Goal: Book appointment/travel/reservation

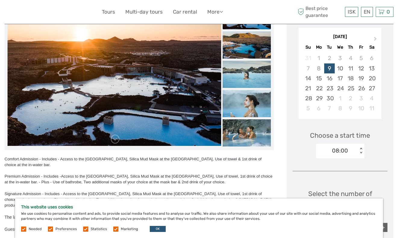
scroll to position [105, 0]
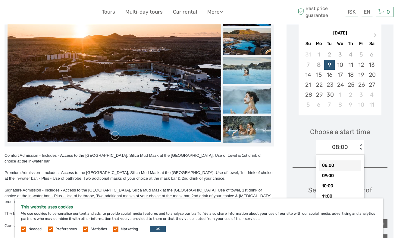
click at [343, 146] on div "08:00" at bounding box center [340, 147] width 16 height 8
click at [337, 186] on div "10:00" at bounding box center [340, 186] width 42 height 10
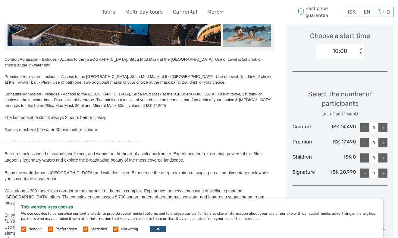
scroll to position [208, 0]
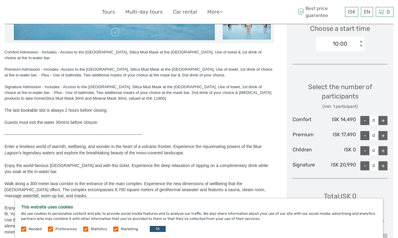
click at [382, 133] on div "+" at bounding box center [383, 135] width 9 height 9
click at [381, 118] on div "+" at bounding box center [383, 120] width 9 height 9
click at [366, 132] on div "-" at bounding box center [365, 135] width 9 height 9
type input "0"
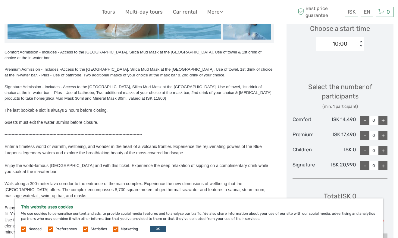
click at [378, 119] on input "0" at bounding box center [374, 120] width 9 height 9
click at [381, 120] on div "+" at bounding box center [383, 120] width 9 height 9
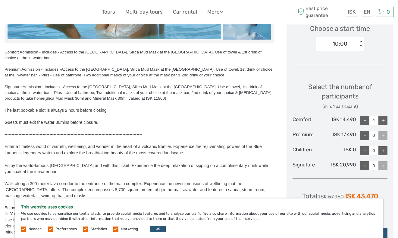
click at [381, 120] on div "+" at bounding box center [383, 120] width 9 height 9
click at [382, 118] on div "+" at bounding box center [383, 120] width 9 height 9
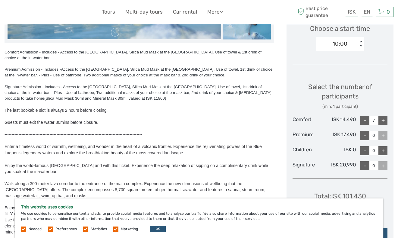
click at [367, 121] on div "-" at bounding box center [365, 120] width 9 height 9
type input "6"
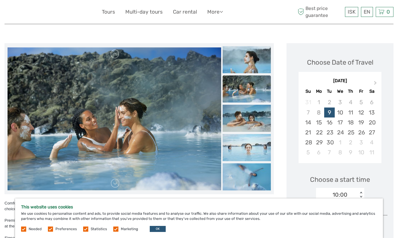
scroll to position [61, 0]
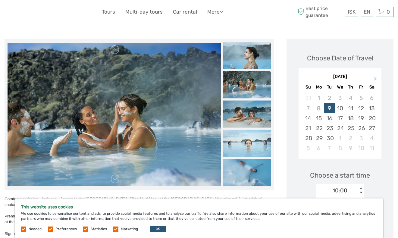
click at [178, 90] on img at bounding box center [115, 114] width 214 height 143
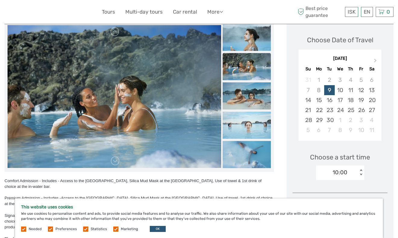
scroll to position [88, 0]
